Goal: Find contact information: Find contact information

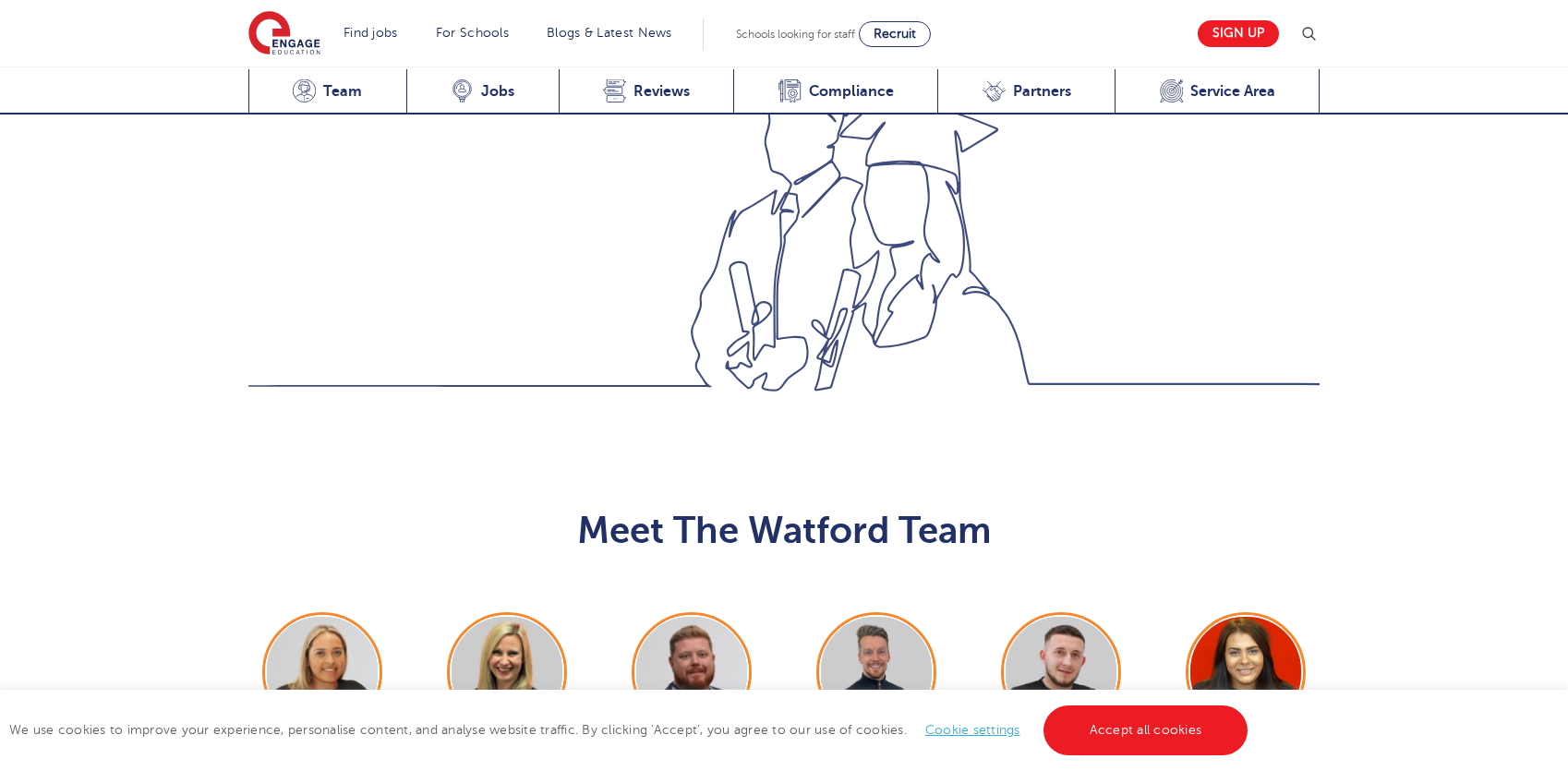
scroll to position [1940, 0]
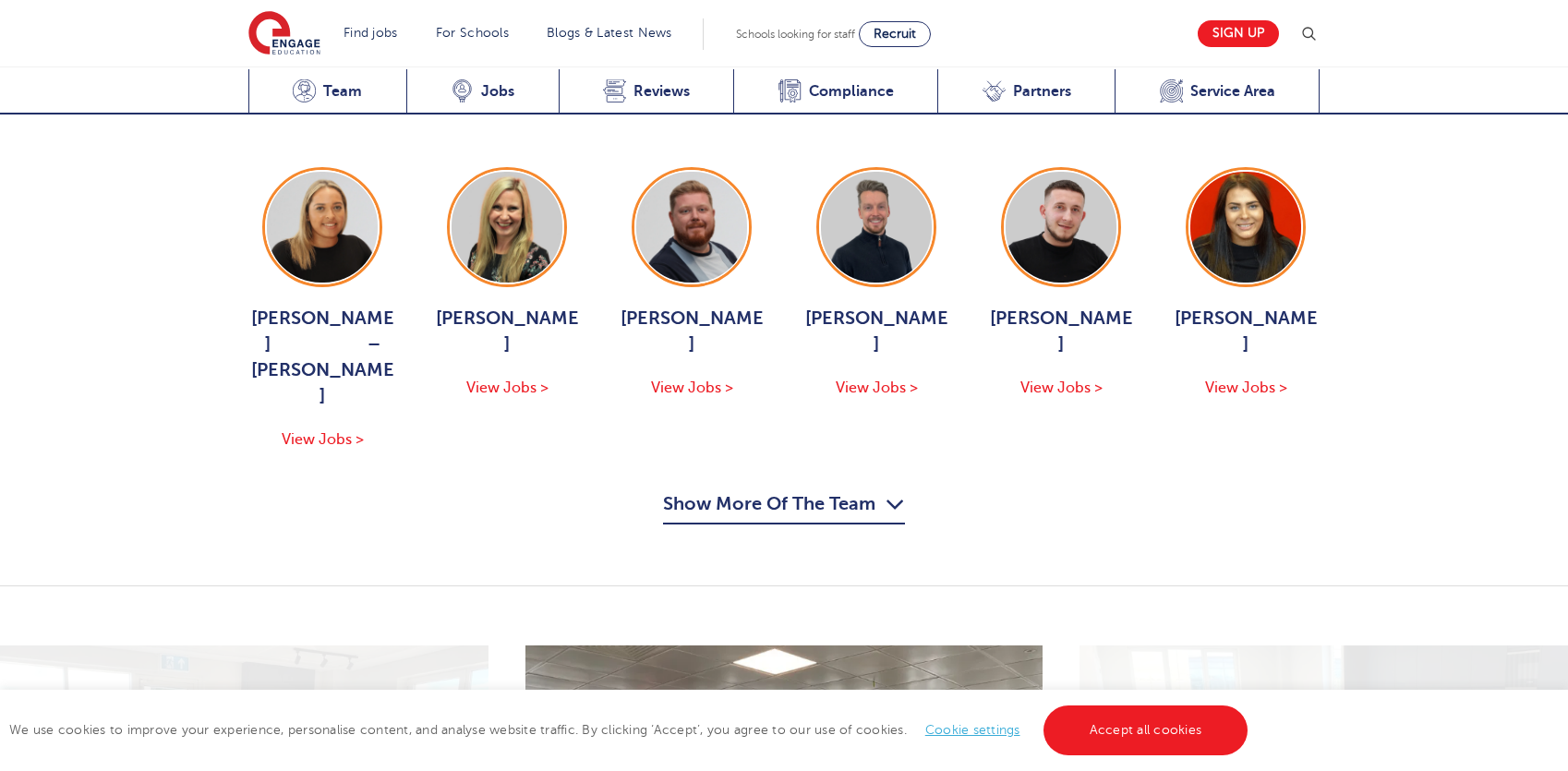
click at [787, 490] on button "Show More Of The Team" at bounding box center [784, 508] width 242 height 35
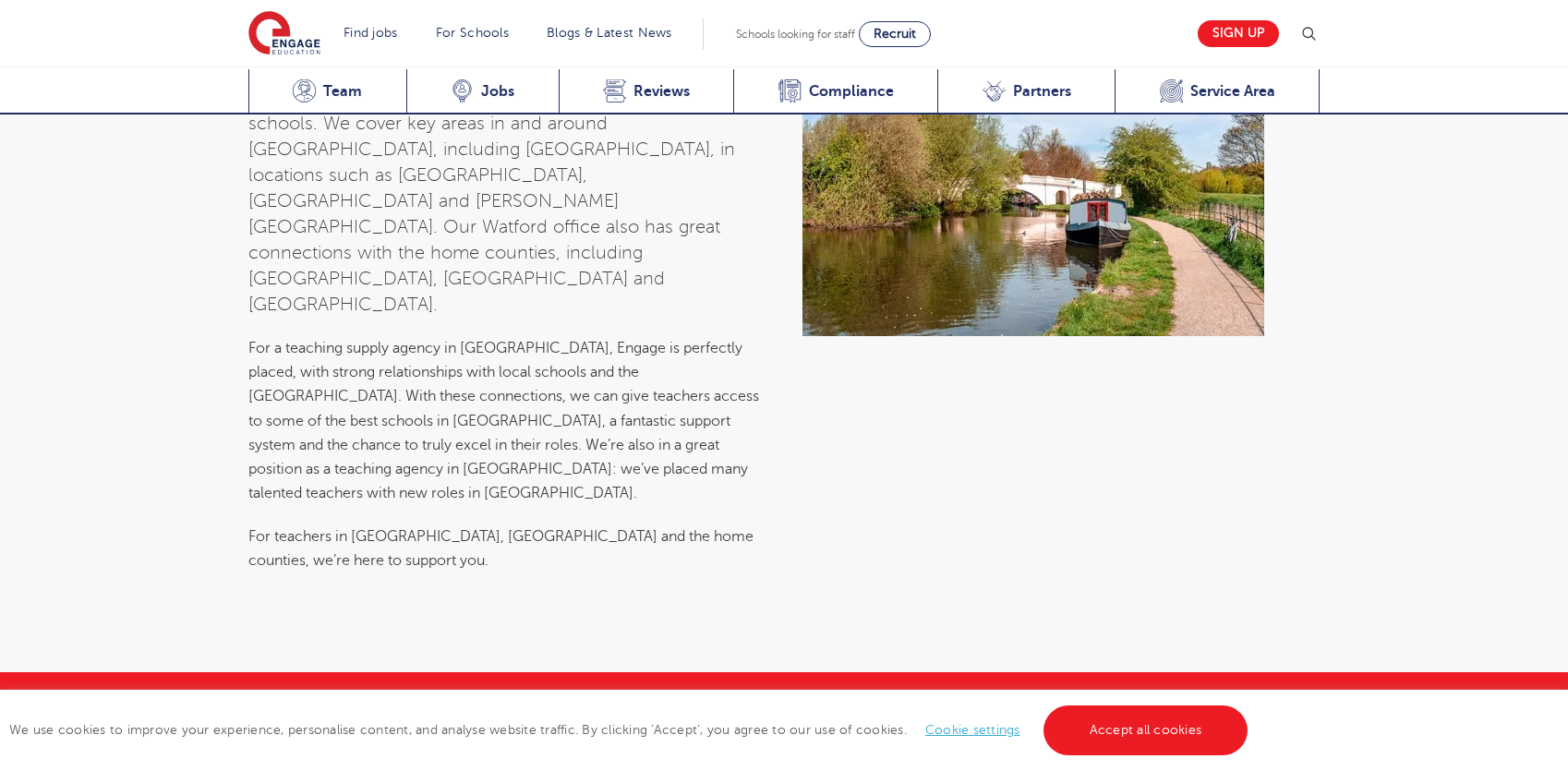
scroll to position [7895, 0]
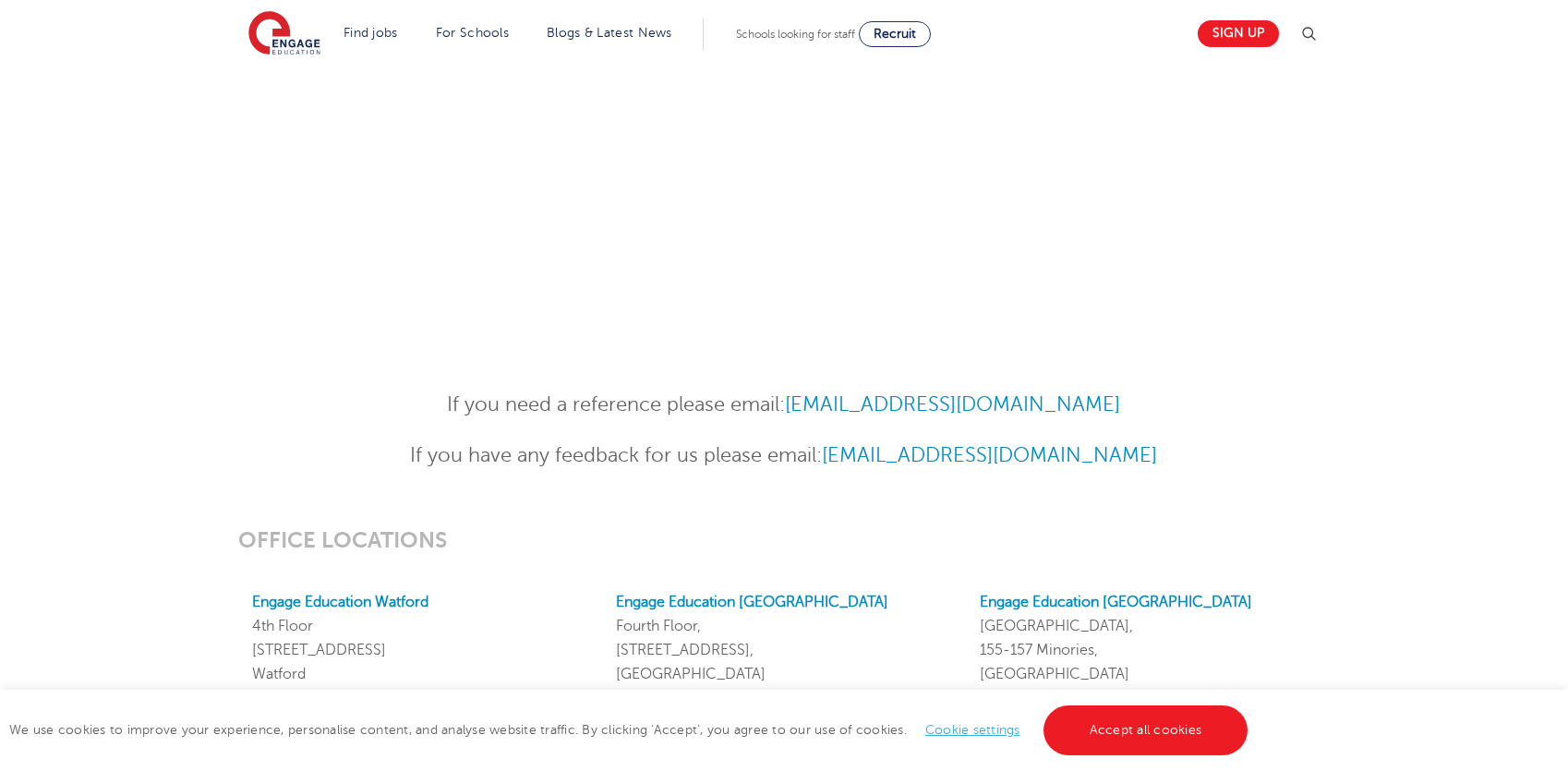
scroll to position [1385, 0]
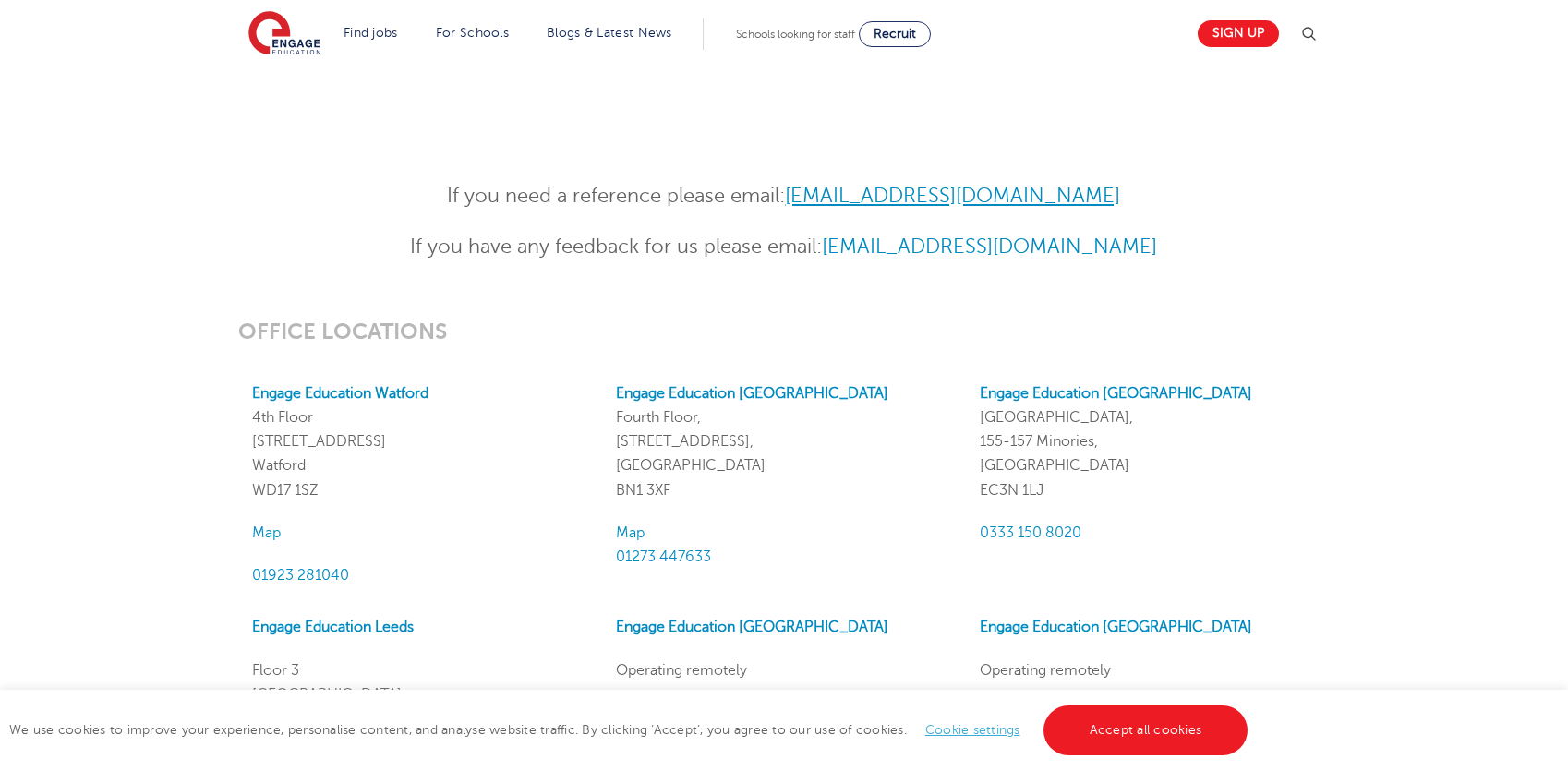
drag, startPoint x: 1152, startPoint y: 197, endPoint x: 798, endPoint y: 196, distance: 354.0
click at [798, 196] on p "If you need a reference please email: [EMAIL_ADDRESS][DOMAIN_NAME]" at bounding box center [784, 195] width 906 height 32
copy link "[EMAIL_ADDRESS][DOMAIN_NAME]"
